Goal: Navigation & Orientation: Find specific page/section

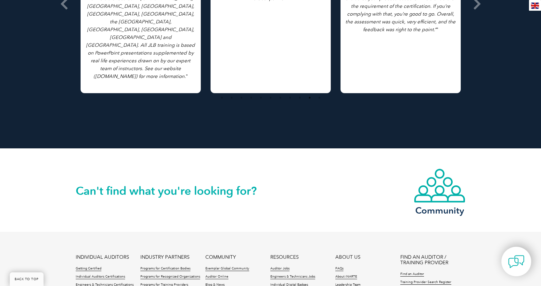
scroll to position [1019, 0]
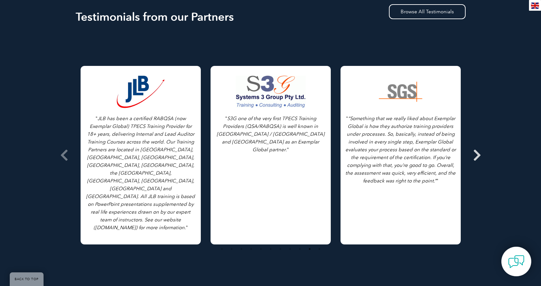
click at [472, 143] on span at bounding box center [477, 155] width 16 height 244
click at [475, 155] on icon at bounding box center [477, 155] width 8 height 0
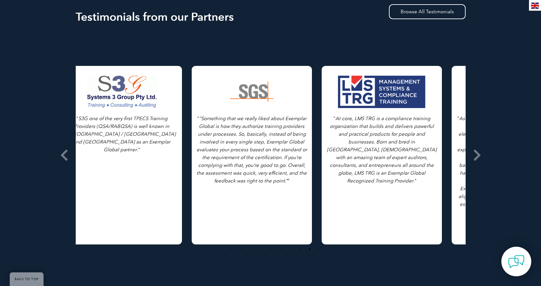
drag, startPoint x: 416, startPoint y: 83, endPoint x: 201, endPoint y: 98, distance: 216.0
click at [200, 97] on div "" “Something that we really liked about Exemplar Global is how they authorize t…" at bounding box center [252, 155] width 120 height 179
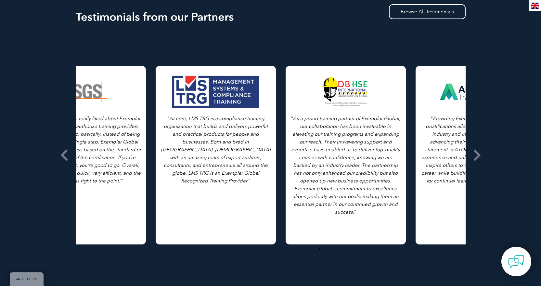
drag, startPoint x: 406, startPoint y: 123, endPoint x: 135, endPoint y: 122, distance: 270.0
click at [161, 122] on p "" At core, LMS TRG is a compliance training organization that builds and delive…" at bounding box center [216, 150] width 110 height 70
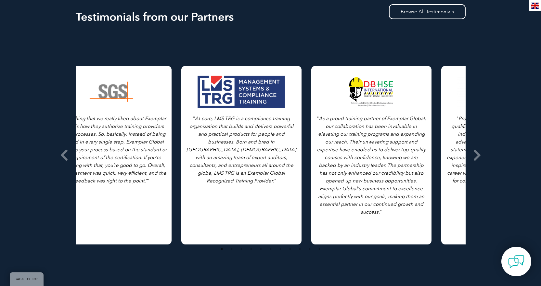
drag, startPoint x: 413, startPoint y: 121, endPoint x: 216, endPoint y: 123, distance: 196.9
click at [316, 123] on p "" As a proud training partner of Exemplar Global, our collaboration has been in…" at bounding box center [371, 165] width 110 height 101
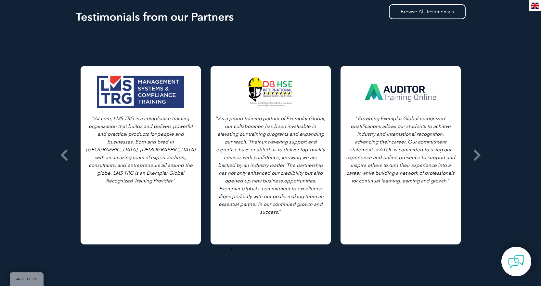
drag, startPoint x: 407, startPoint y: 123, endPoint x: 202, endPoint y: 124, distance: 205.0
click at [345, 123] on p "" Providing Exemplar Global recognized qualifications allows our students to ac…" at bounding box center [400, 150] width 110 height 70
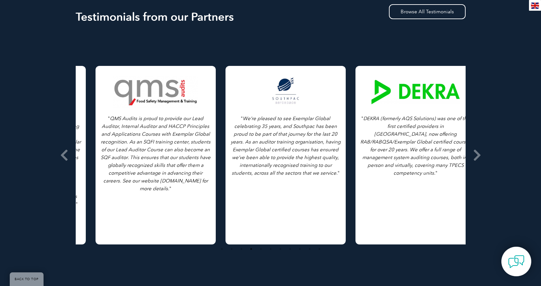
drag, startPoint x: 415, startPoint y: 162, endPoint x: 146, endPoint y: 178, distance: 268.8
click at [149, 178] on p "" QMS Audits is proud to provide our Lead Auditor, Internal Auditor and HACCP P…" at bounding box center [155, 154] width 110 height 78
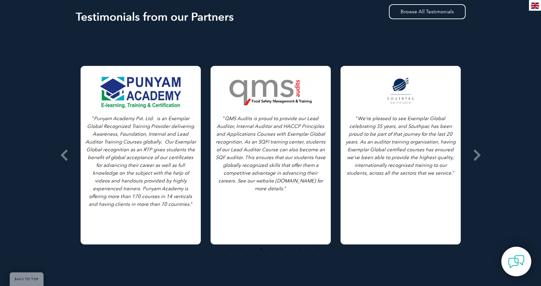
drag, startPoint x: 367, startPoint y: 156, endPoint x: 184, endPoint y: 156, distance: 183.9
click at [345, 156] on p "" We’re pleased to see Exemplar Global celebrating 35 years, and Southpac has b…" at bounding box center [400, 146] width 110 height 62
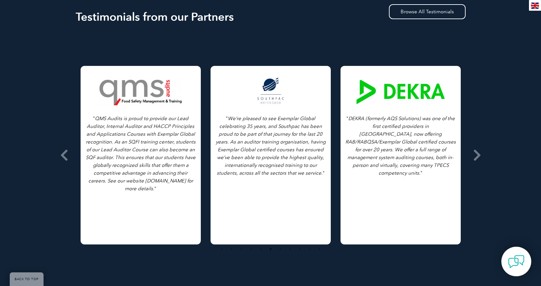
drag, startPoint x: 366, startPoint y: 142, endPoint x: 111, endPoint y: 154, distance: 255.4
click at [345, 154] on p "" DEKRA (formerly AQS Solutions) was one of the first certified providers in No…" at bounding box center [400, 146] width 110 height 62
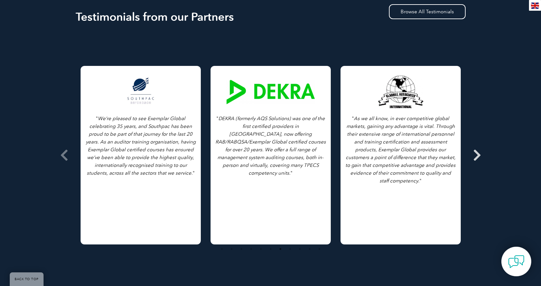
click at [478, 155] on icon at bounding box center [477, 155] width 8 height 0
click at [477, 155] on icon at bounding box center [477, 155] width 8 height 0
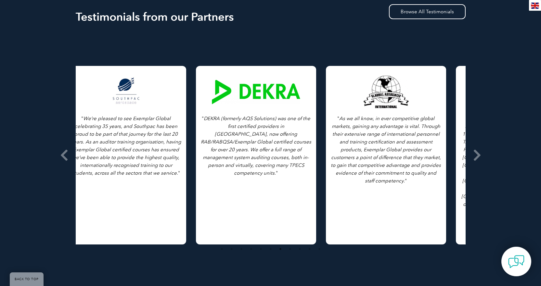
drag, startPoint x: 414, startPoint y: 140, endPoint x: 95, endPoint y: 148, distance: 318.9
click at [331, 148] on p "" As we all know, in ever competitive global markets, gaining any advantage is …" at bounding box center [386, 150] width 110 height 70
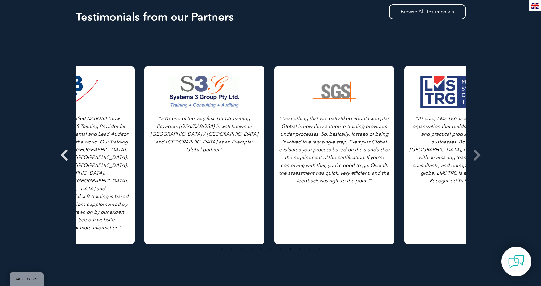
drag, startPoint x: 416, startPoint y: 122, endPoint x: 70, endPoint y: 137, distance: 346.0
click at [80, 137] on icon "JLB has been a certified RABQSA (now Exemplar Global) TPECS Training Provider f…" at bounding box center [74, 173] width 109 height 115
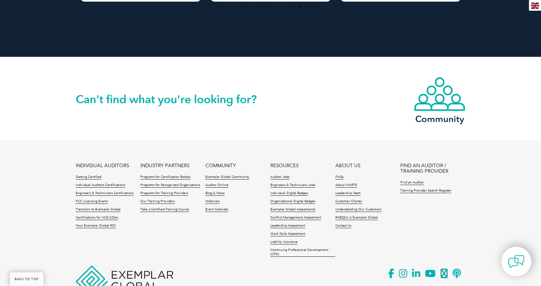
scroll to position [1279, 0]
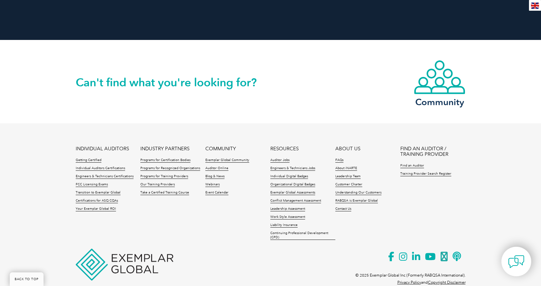
click at [291, 174] on li "Individual Digital Badges" at bounding box center [302, 178] width 65 height 8
click at [292, 183] on link "Organizational Digital Badges" at bounding box center [292, 185] width 45 height 5
